Goal: Information Seeking & Learning: Learn about a topic

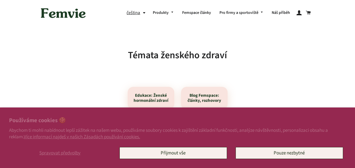
scroll to position [11, 0]
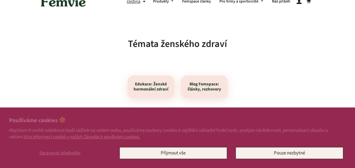
click at [209, 151] on button "Přijmout vše" at bounding box center [174, 153] width 108 height 12
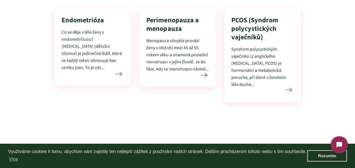
scroll to position [0, 0]
click at [109, 69] on div "Co se děje v těle ženy s endometriózou? Endometrium (děložní sliznice) je jedin…" at bounding box center [93, 50] width 62 height 42
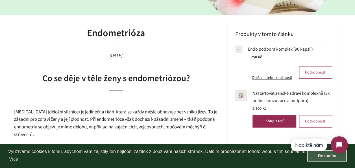
scroll to position [124, 0]
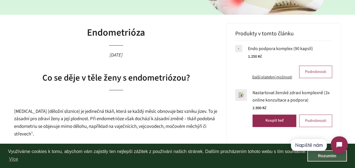
click at [334, 155] on html "Napiště nám" at bounding box center [319, 144] width 67 height 27
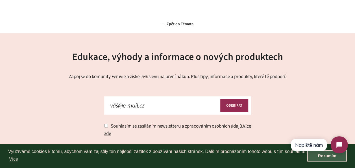
scroll to position [1571, 0]
